Goal: Information Seeking & Learning: Learn about a topic

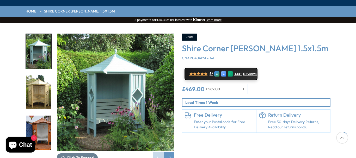
scroll to position [78, 0]
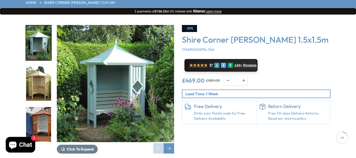
click at [38, 74] on img "2 / 14" at bounding box center [38, 84] width 25 height 35
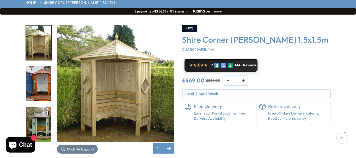
click at [36, 108] on img "4 / 14" at bounding box center [38, 124] width 25 height 35
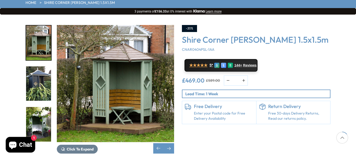
click at [36, 108] on img "6 / 14" at bounding box center [38, 124] width 25 height 35
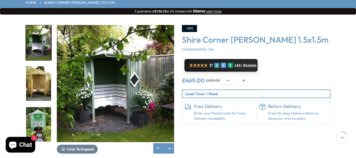
click at [34, 71] on img "7 / 14" at bounding box center [38, 84] width 25 height 35
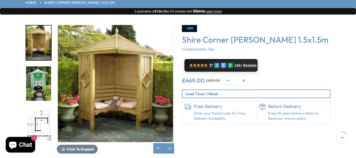
scroll to position [52, 0]
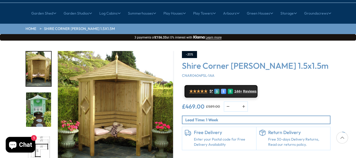
click at [34, 52] on img "7 / 14" at bounding box center [38, 69] width 25 height 35
click at [38, 93] on img "8 / 14" at bounding box center [38, 110] width 25 height 35
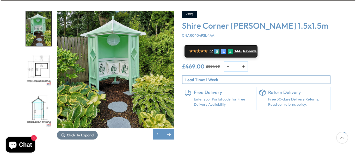
scroll to position [104, 0]
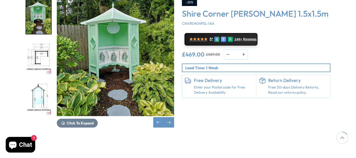
click at [42, 40] on img "9 / 14" at bounding box center [38, 57] width 25 height 35
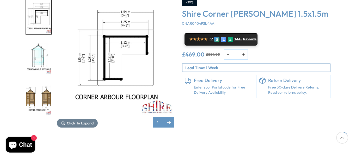
scroll to position [78, 0]
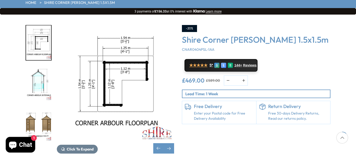
click at [30, 107] on img "11 / 14" at bounding box center [38, 124] width 25 height 35
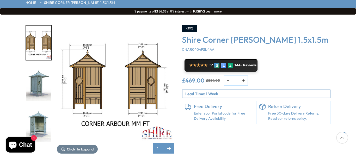
click at [116, 61] on img "11 / 14" at bounding box center [115, 83] width 117 height 117
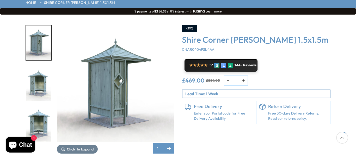
click at [60, 65] on img "12 / 14" at bounding box center [115, 83] width 117 height 117
click at [103, 61] on img "12 / 14" at bounding box center [115, 83] width 117 height 117
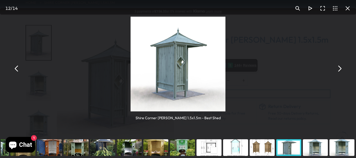
click at [14, 68] on button "You can close this modal content with the ESC key" at bounding box center [16, 69] width 13 height 13
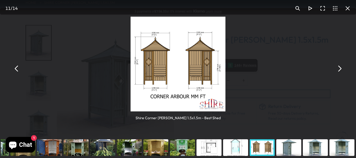
click at [214, 72] on img "You can close this modal content with the ESC key" at bounding box center [178, 64] width 95 height 95
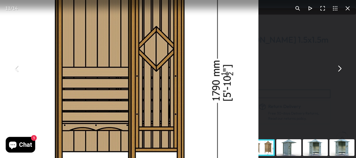
drag, startPoint x: 199, startPoint y: 56, endPoint x: 177, endPoint y: 84, distance: 35.2
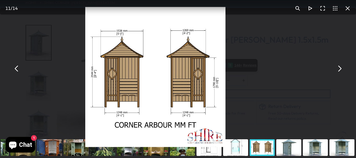
click at [347, 9] on button "You can close this modal content with the ESC key" at bounding box center [348, 8] width 13 height 13
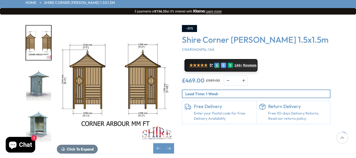
click at [33, 107] on img "13 / 14" at bounding box center [38, 124] width 25 height 35
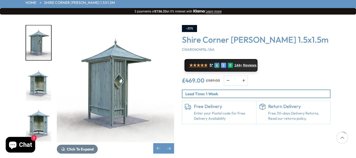
click at [38, 73] on img "13 / 14" at bounding box center [38, 84] width 25 height 35
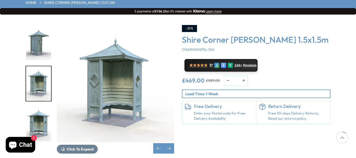
click at [33, 109] on img "14 / 14" at bounding box center [38, 124] width 25 height 35
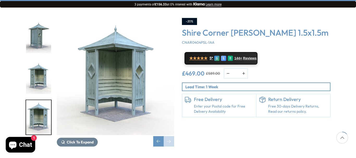
scroll to position [104, 0]
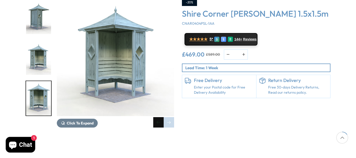
click at [158, 117] on div "Previous slide" at bounding box center [158, 122] width 10 height 10
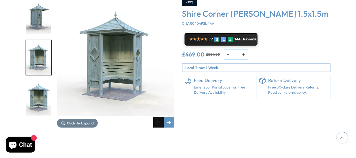
click at [158, 117] on div "Previous slide" at bounding box center [158, 122] width 10 height 10
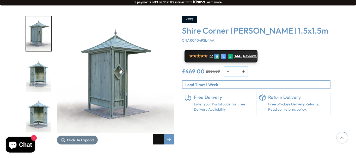
scroll to position [78, 0]
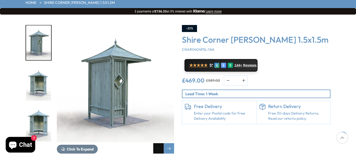
click at [157, 144] on div "Previous slide" at bounding box center [158, 149] width 10 height 10
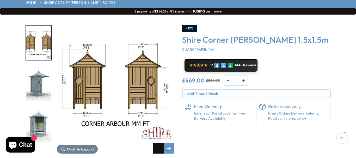
click at [157, 144] on div "Previous slide" at bounding box center [158, 149] width 10 height 10
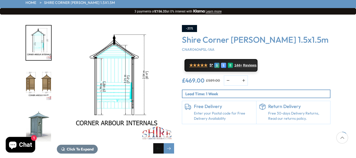
click at [157, 144] on div "Previous slide" at bounding box center [158, 149] width 10 height 10
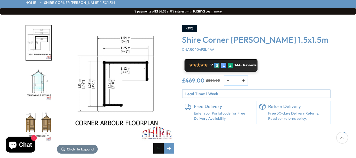
click at [155, 144] on div "Previous slide" at bounding box center [158, 149] width 10 height 10
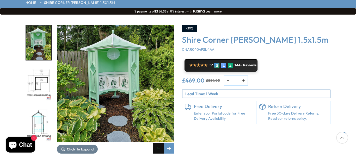
click at [155, 144] on div "Previous slide" at bounding box center [158, 149] width 10 height 10
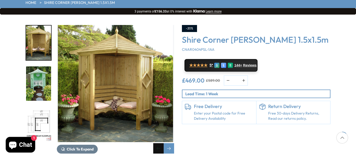
click at [159, 144] on div "Previous slide" at bounding box center [158, 149] width 10 height 10
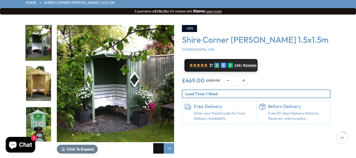
click at [159, 144] on div "Previous slide" at bounding box center [158, 149] width 10 height 10
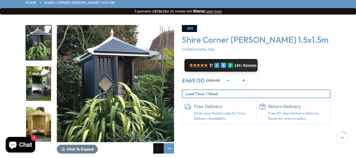
click at [159, 144] on div "Previous slide" at bounding box center [158, 149] width 10 height 10
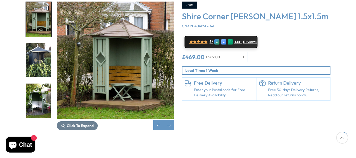
scroll to position [104, 0]
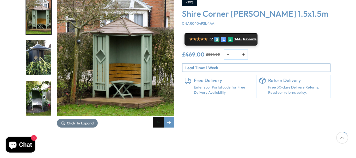
click at [158, 117] on div "Previous slide" at bounding box center [158, 122] width 10 height 10
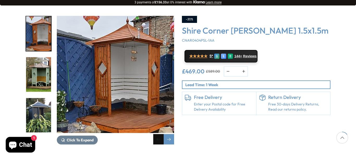
scroll to position [78, 0]
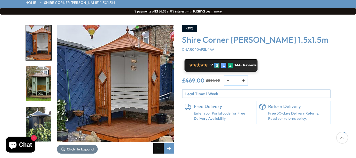
click at [158, 144] on div "Previous slide" at bounding box center [158, 149] width 10 height 10
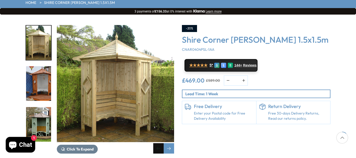
click at [158, 144] on div "Previous slide" at bounding box center [158, 149] width 10 height 10
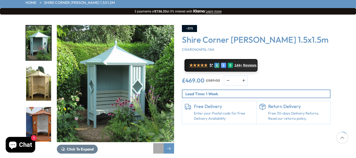
click at [158, 144] on div "Previous slide" at bounding box center [158, 149] width 10 height 10
click at [157, 144] on div "Previous slide" at bounding box center [158, 149] width 10 height 10
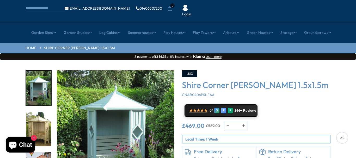
scroll to position [26, 0]
